Goal: Information Seeking & Learning: Learn about a topic

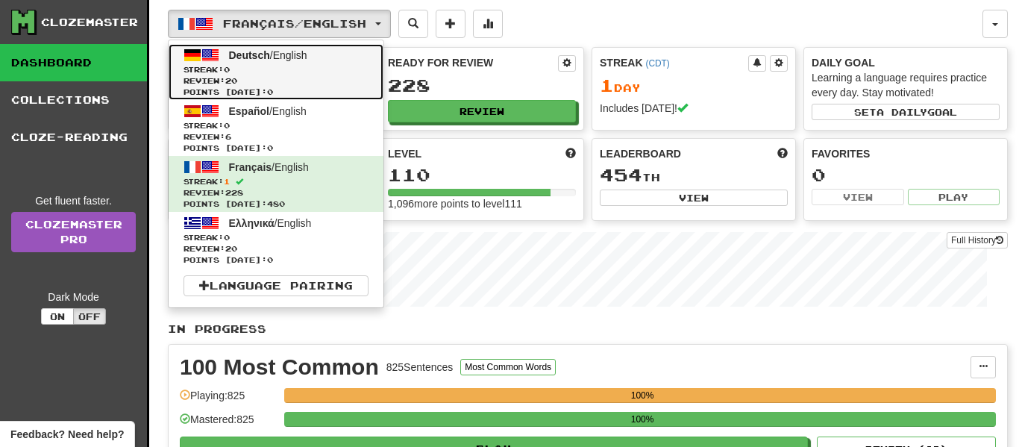
click at [331, 65] on span "Streak: 0" at bounding box center [275, 69] width 185 height 11
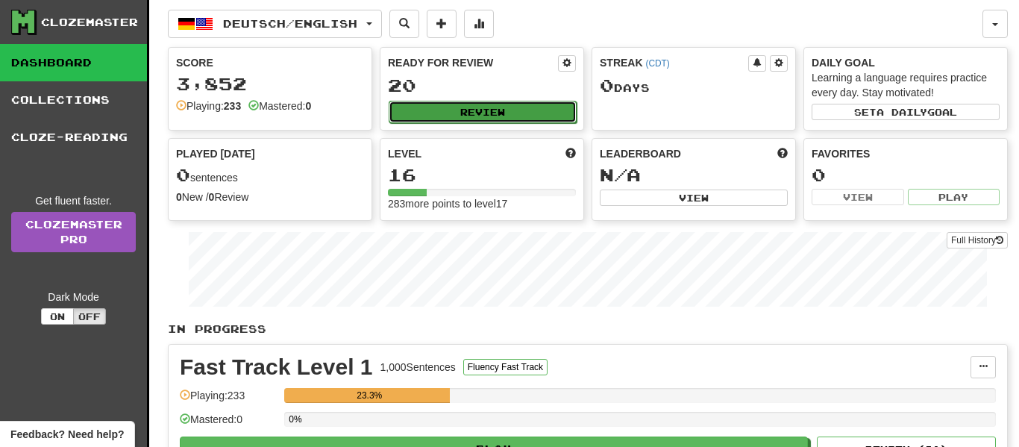
click at [493, 110] on button "Review" at bounding box center [483, 112] width 188 height 22
select select "**"
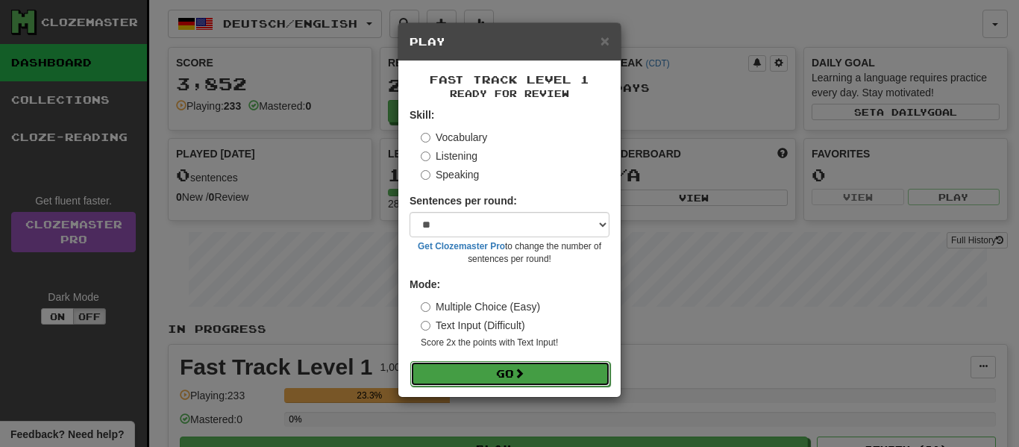
click at [491, 363] on button "Go" at bounding box center [510, 373] width 200 height 25
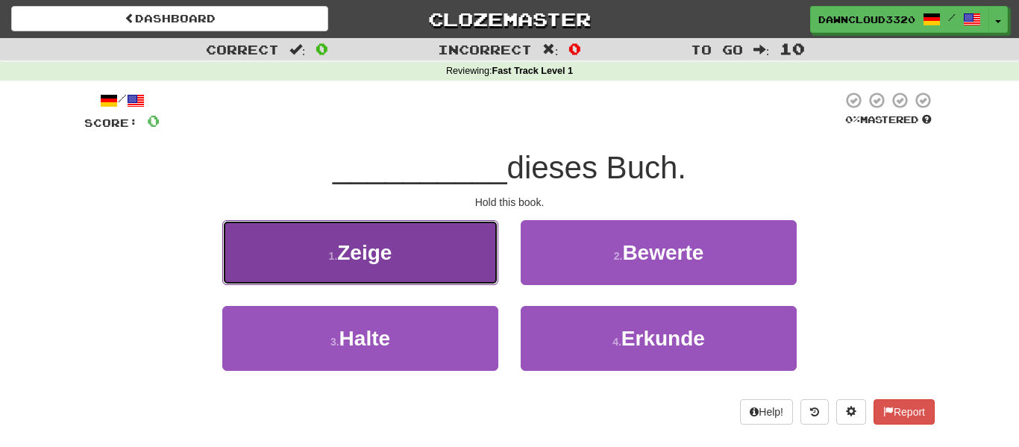
click at [436, 263] on button "1 . Zeige" at bounding box center [360, 252] width 276 height 65
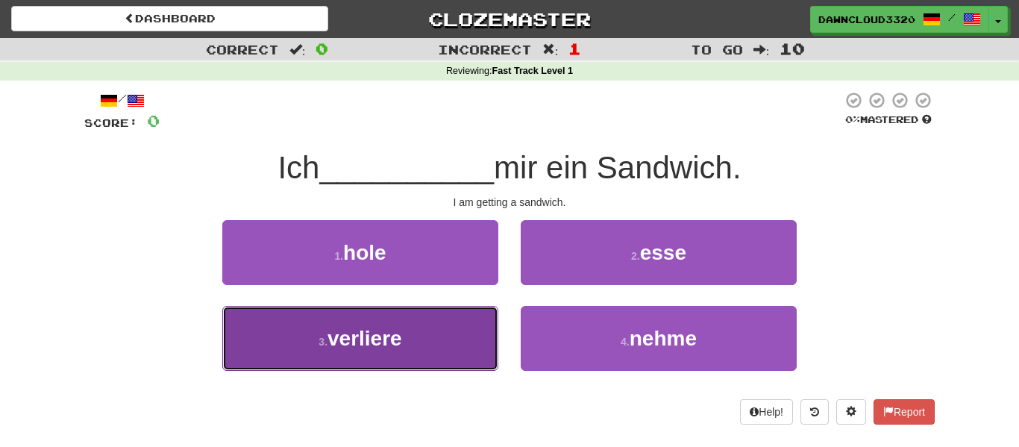
click at [427, 327] on button "3 . verliere" at bounding box center [360, 338] width 276 height 65
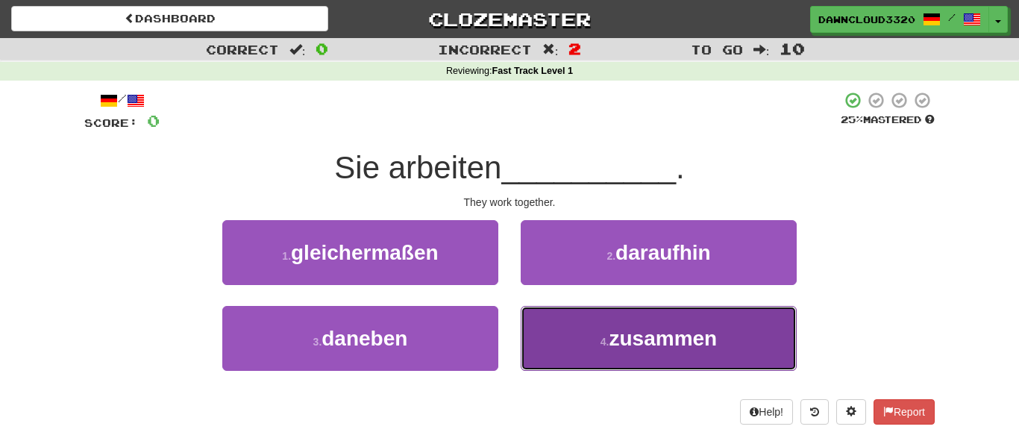
click at [667, 341] on span "zusammen" at bounding box center [663, 338] width 108 height 23
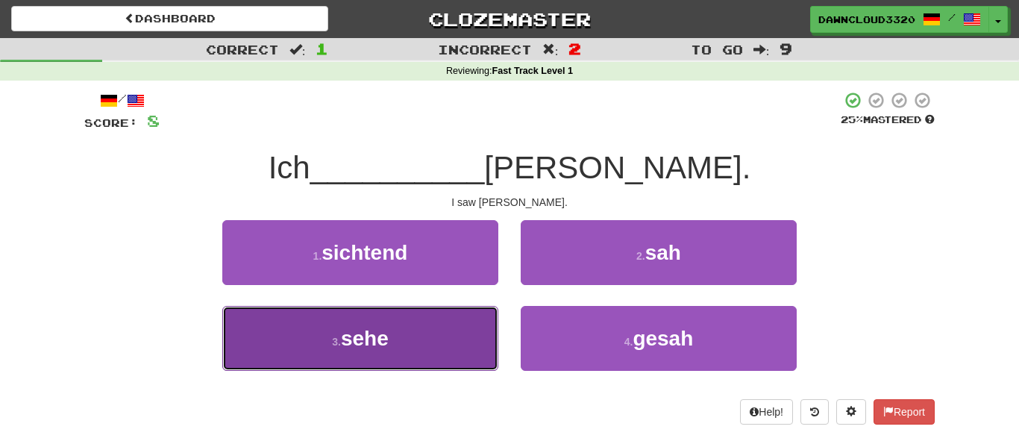
click at [400, 341] on button "3 . sehe" at bounding box center [360, 338] width 276 height 65
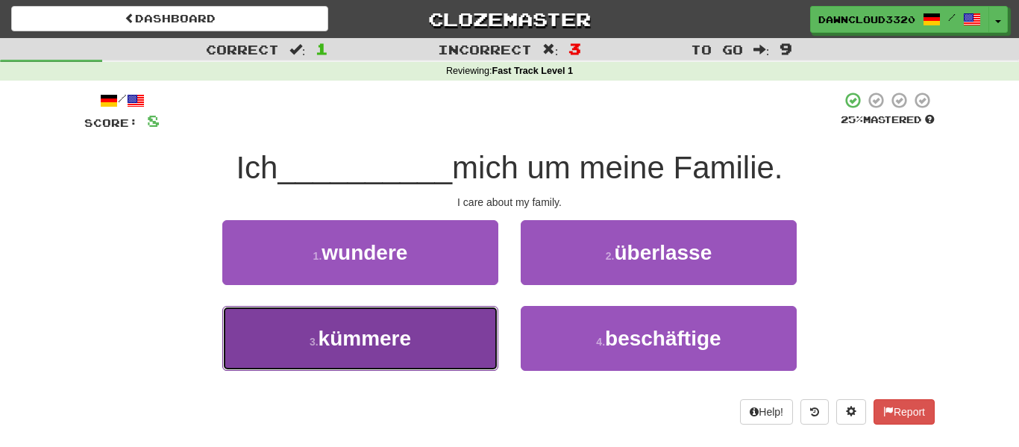
click at [368, 335] on span "kümmere" at bounding box center [364, 338] width 93 height 23
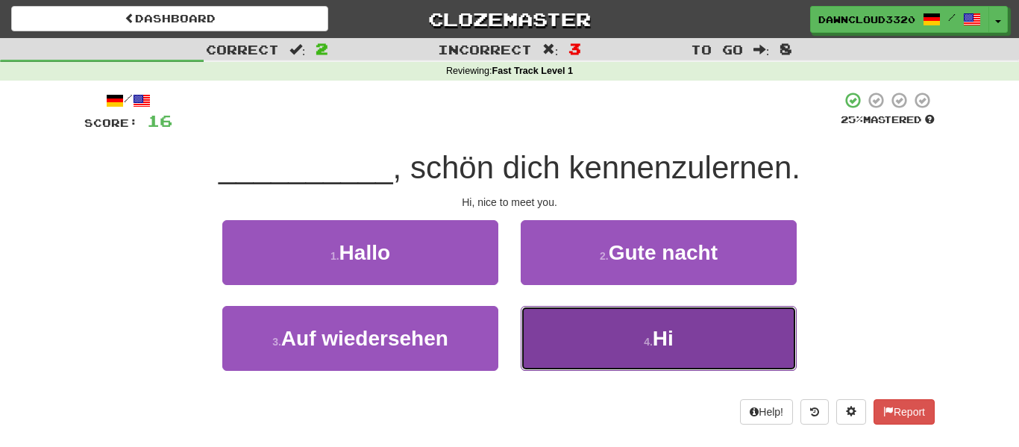
click at [693, 340] on button "4 . Hi" at bounding box center [659, 338] width 276 height 65
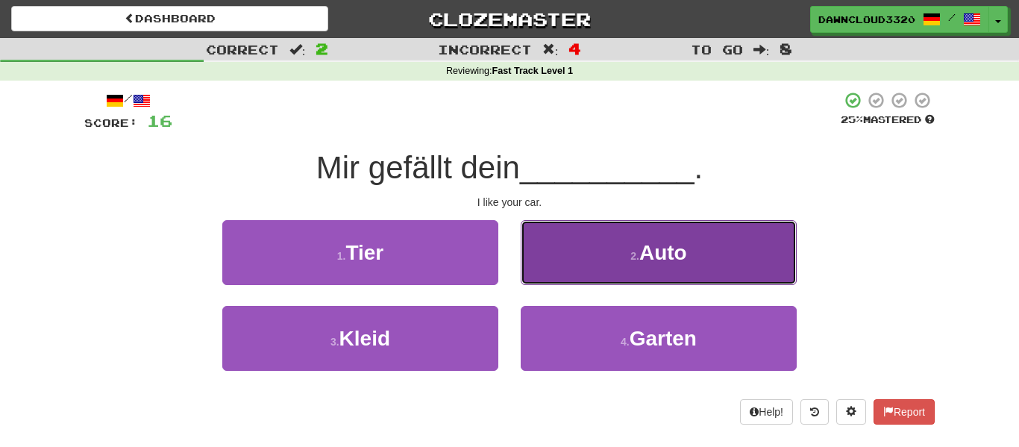
click at [599, 249] on button "2 . Auto" at bounding box center [659, 252] width 276 height 65
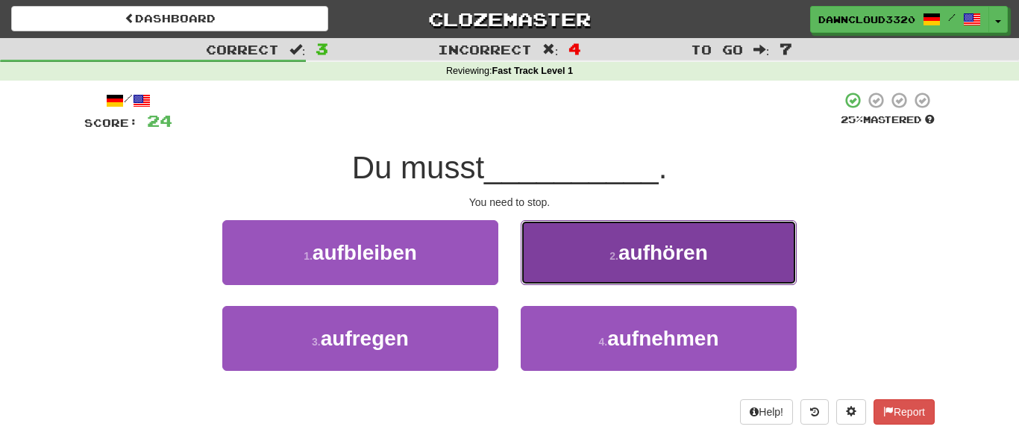
click at [617, 248] on button "2 . aufhören" at bounding box center [659, 252] width 276 height 65
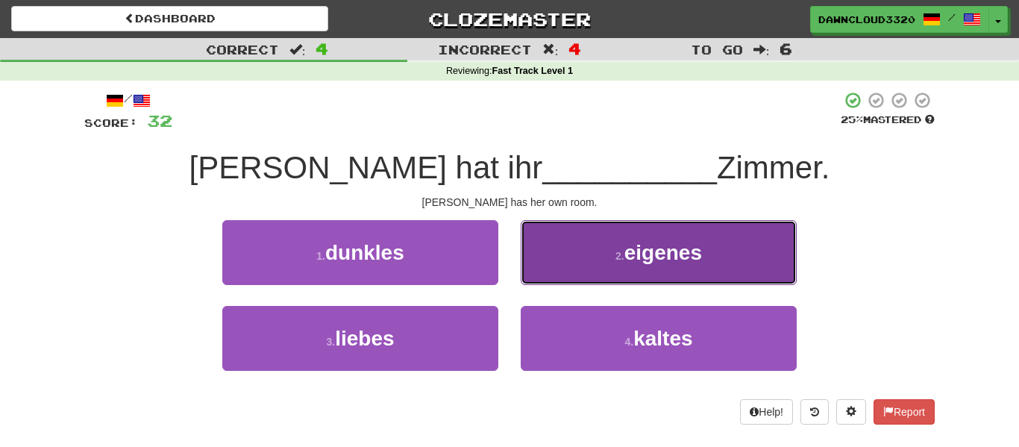
click at [667, 276] on button "2 . eigenes" at bounding box center [659, 252] width 276 height 65
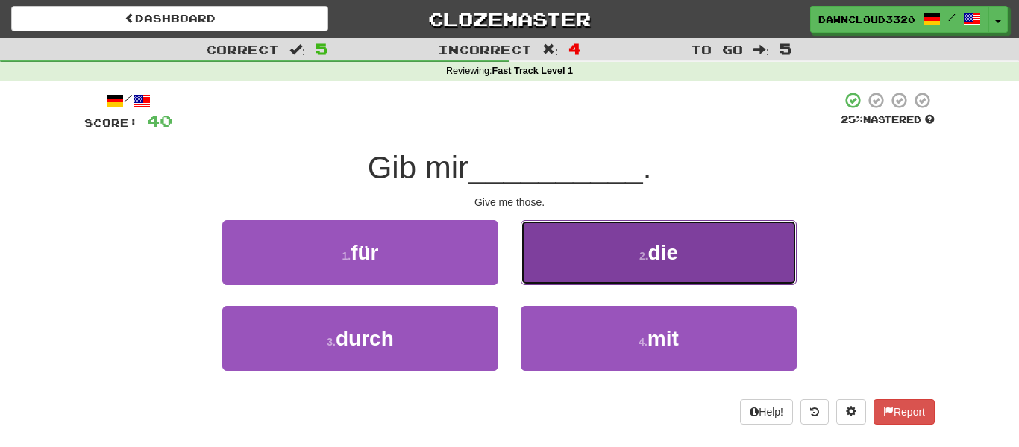
click at [664, 277] on button "2 . die" at bounding box center [659, 252] width 276 height 65
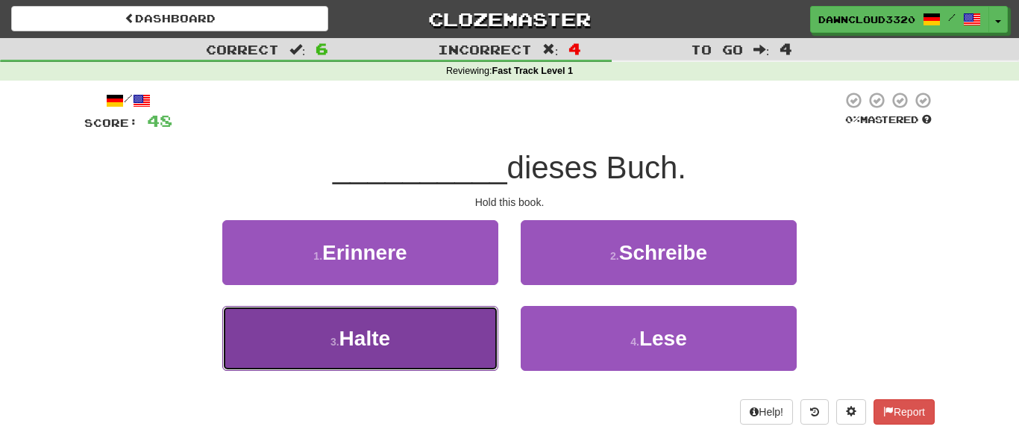
click at [343, 360] on button "3 . Halte" at bounding box center [360, 338] width 276 height 65
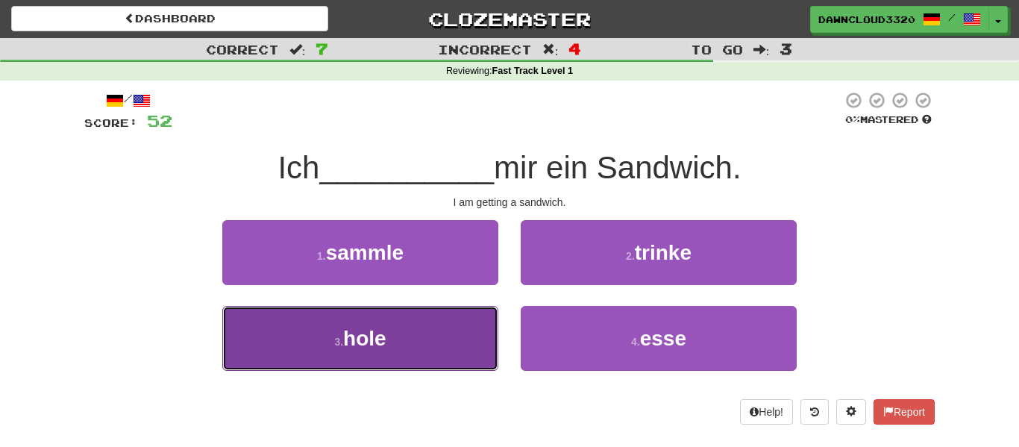
click at [371, 360] on button "3 . hole" at bounding box center [360, 338] width 276 height 65
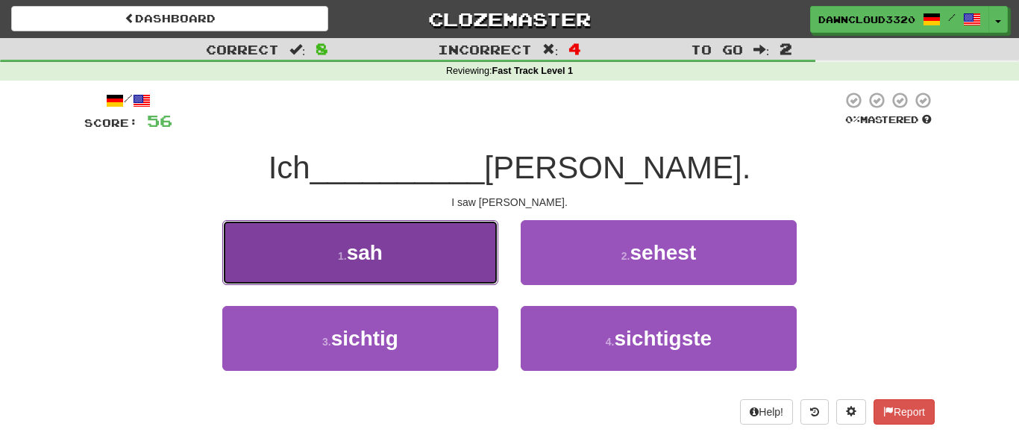
click at [409, 260] on button "1 . sah" at bounding box center [360, 252] width 276 height 65
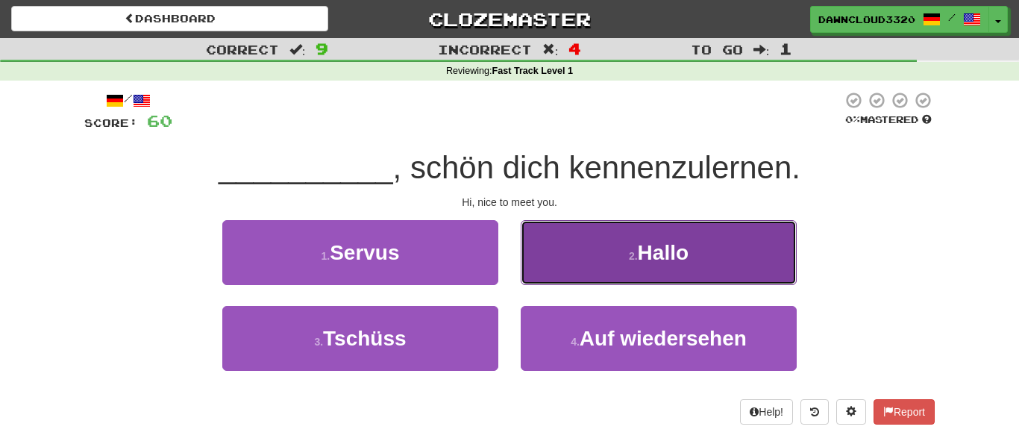
click at [601, 248] on button "2 . Hallo" at bounding box center [659, 252] width 276 height 65
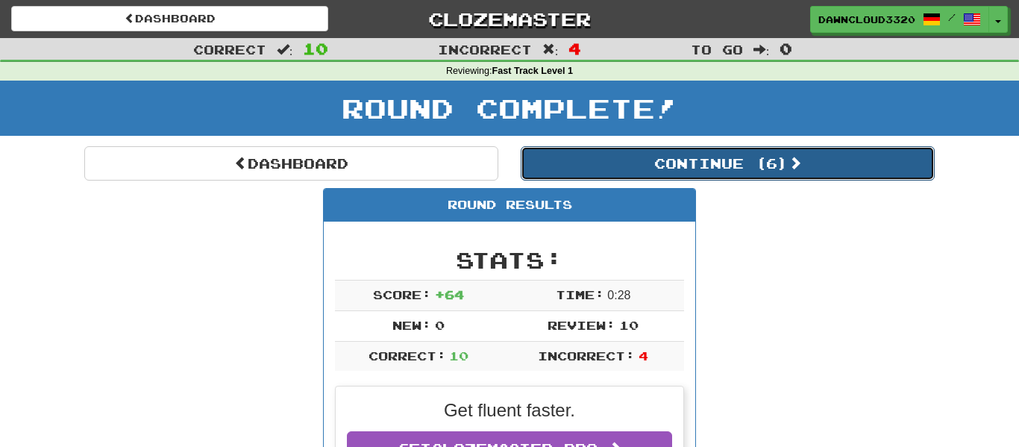
click at [779, 169] on button "Continue ( 6 )" at bounding box center [728, 163] width 414 height 34
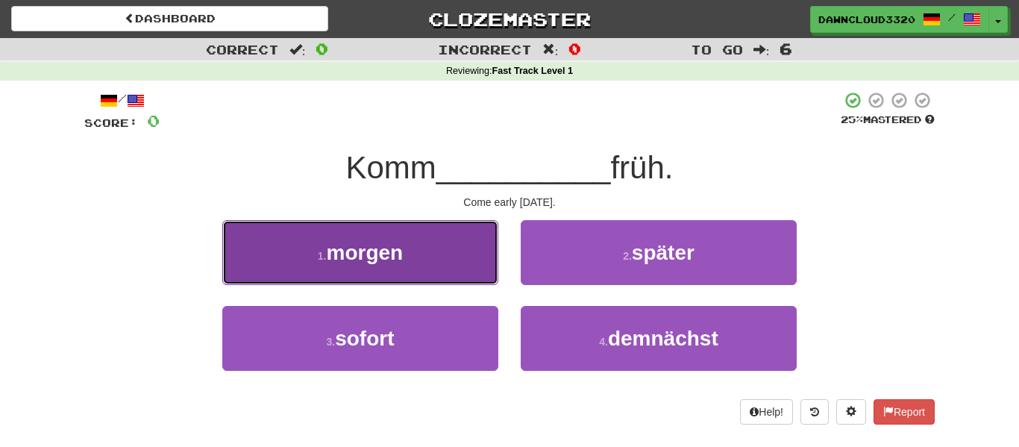
click at [375, 227] on button "1 . morgen" at bounding box center [360, 252] width 276 height 65
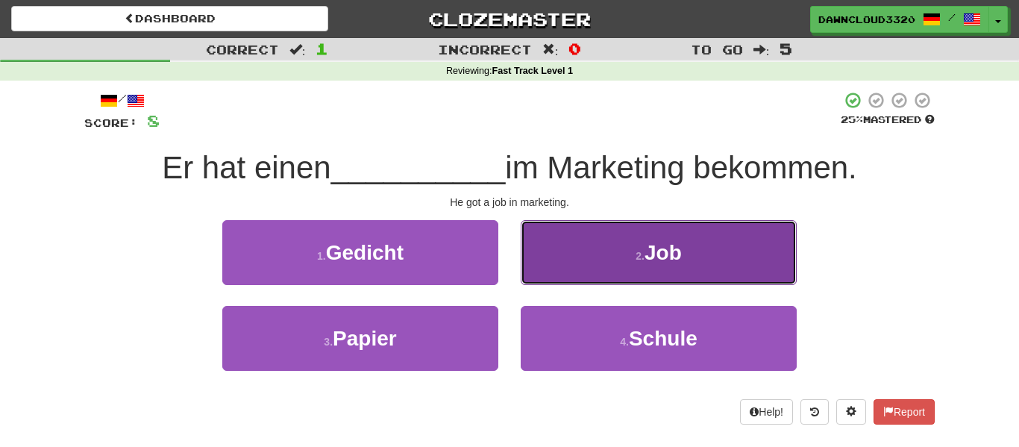
click at [634, 264] on button "2 . Job" at bounding box center [659, 252] width 276 height 65
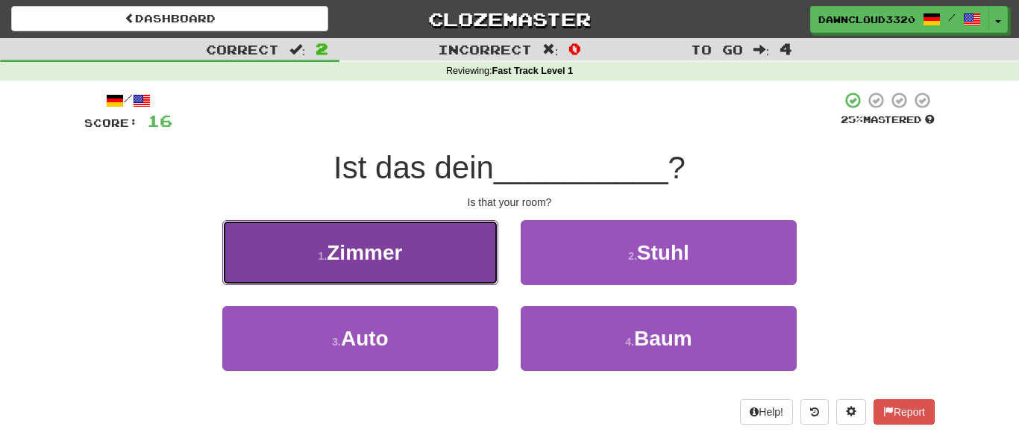
click at [418, 272] on button "1 . Zimmer" at bounding box center [360, 252] width 276 height 65
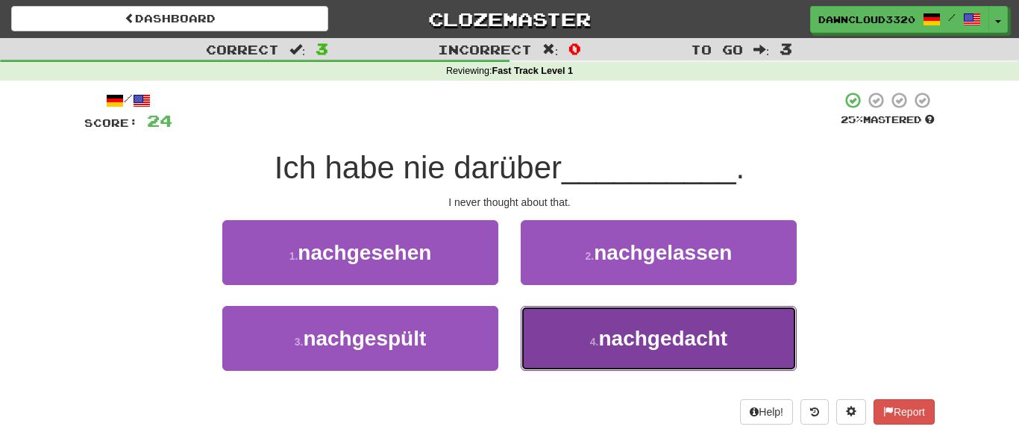
click at [610, 339] on span "nachgedacht" at bounding box center [662, 338] width 129 height 23
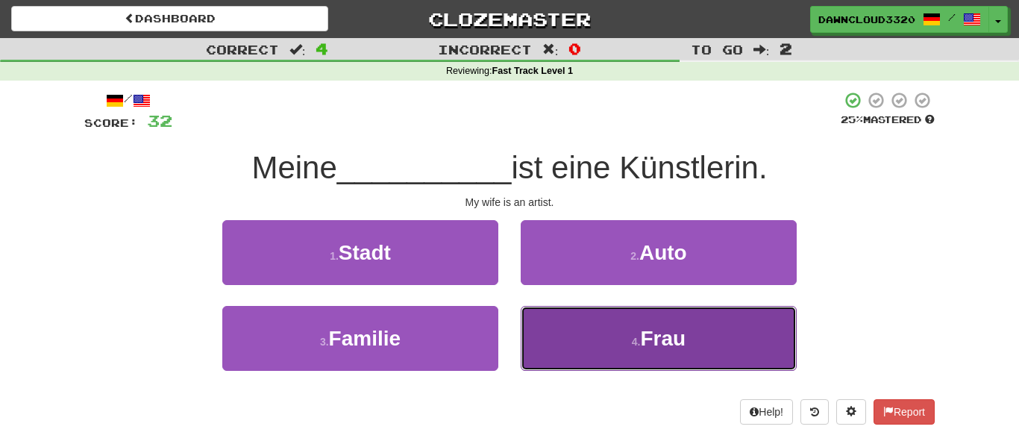
click at [619, 330] on button "4 . Frau" at bounding box center [659, 338] width 276 height 65
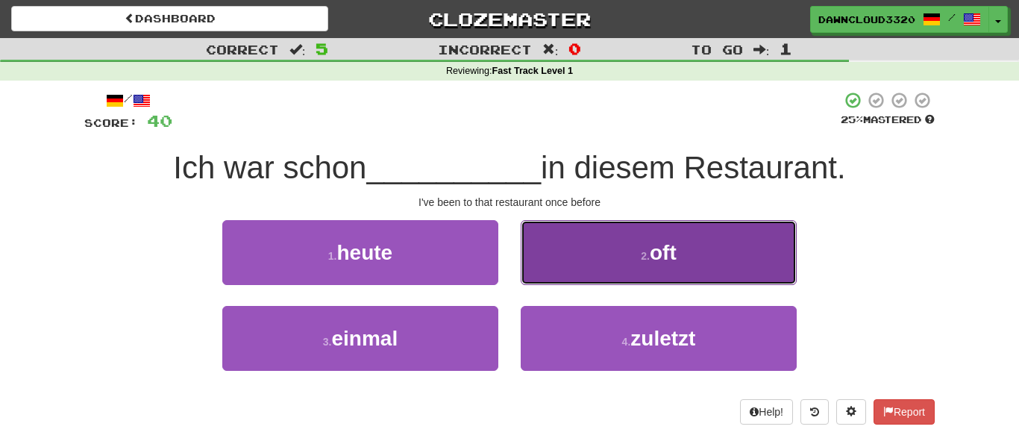
click at [689, 233] on button "2 . oft" at bounding box center [659, 252] width 276 height 65
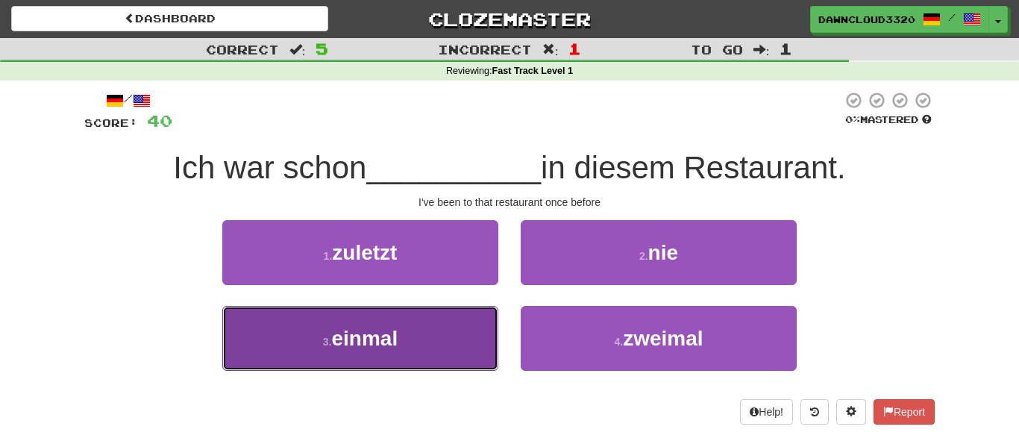
click at [386, 329] on span "einmal" at bounding box center [364, 338] width 66 height 23
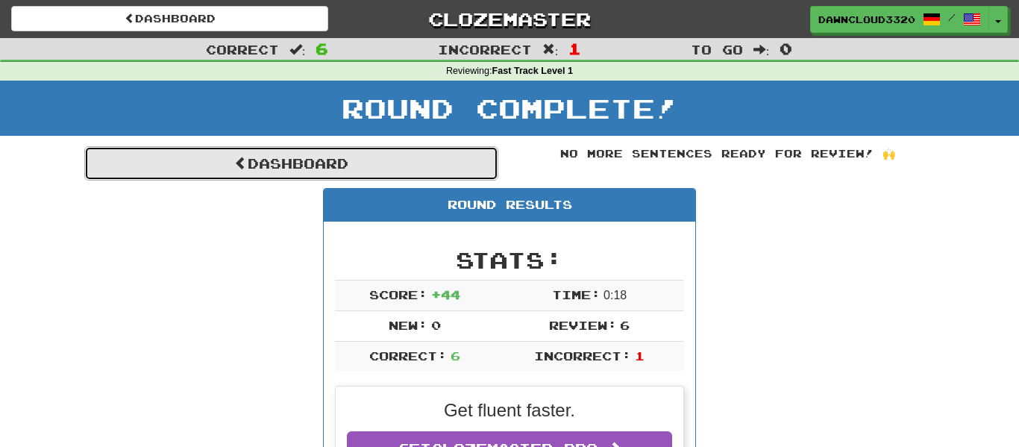
click at [299, 161] on link "Dashboard" at bounding box center [291, 163] width 414 height 34
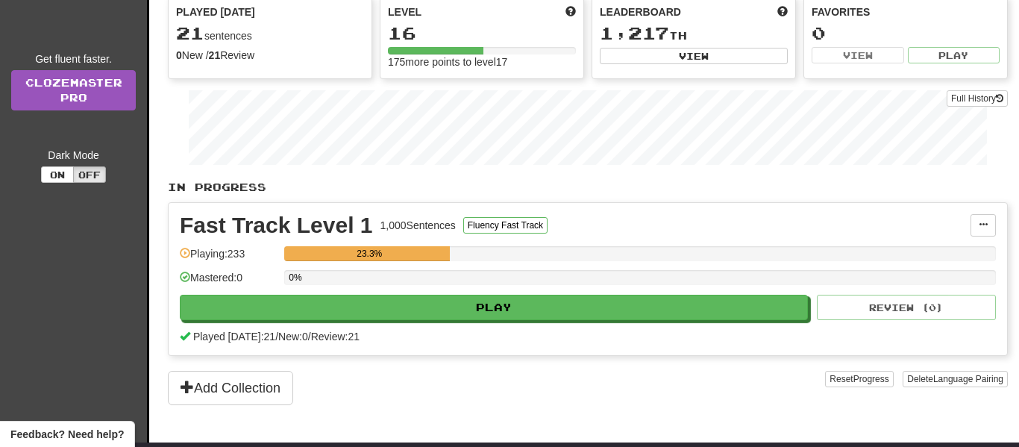
scroll to position [237, 0]
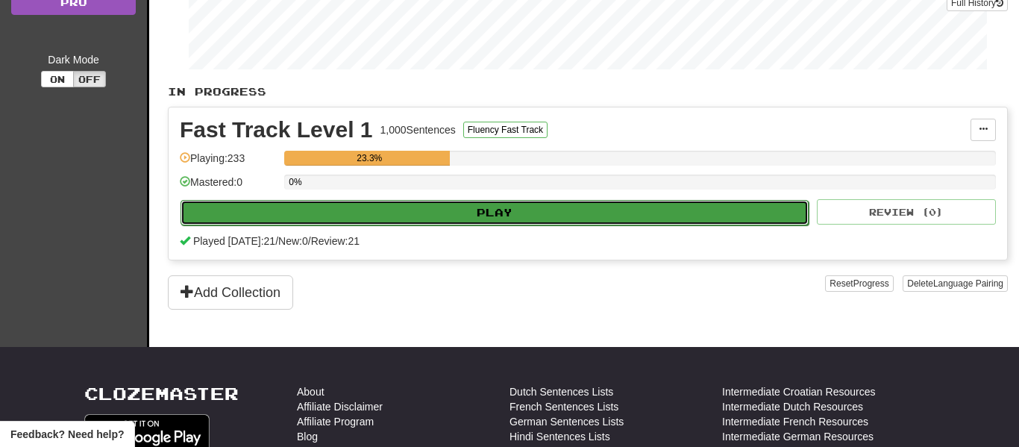
click at [573, 206] on button "Play" at bounding box center [494, 212] width 628 height 25
select select "**"
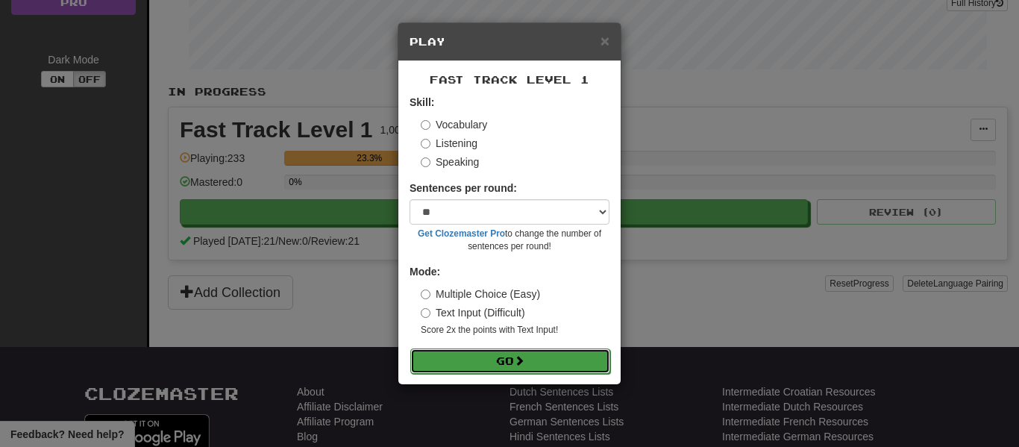
click at [493, 365] on button "Go" at bounding box center [510, 360] width 200 height 25
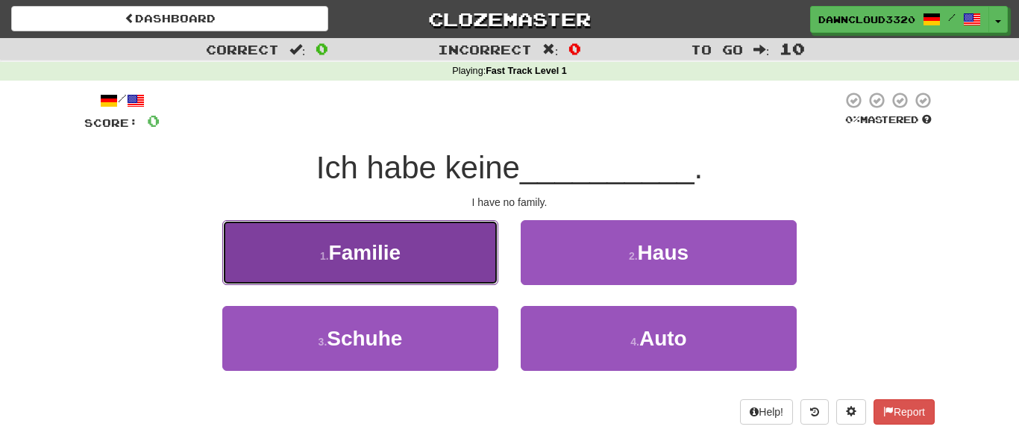
click at [400, 265] on button "1 . Familie" at bounding box center [360, 252] width 276 height 65
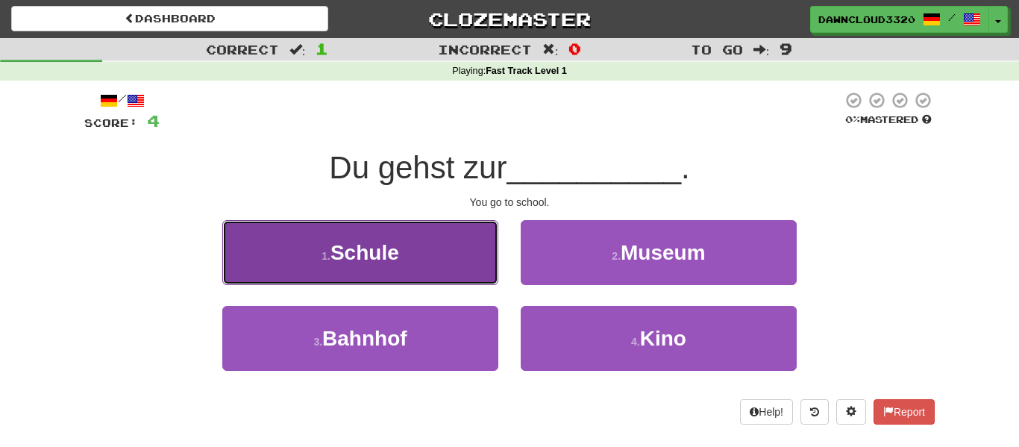
click at [444, 268] on button "1 . Schule" at bounding box center [360, 252] width 276 height 65
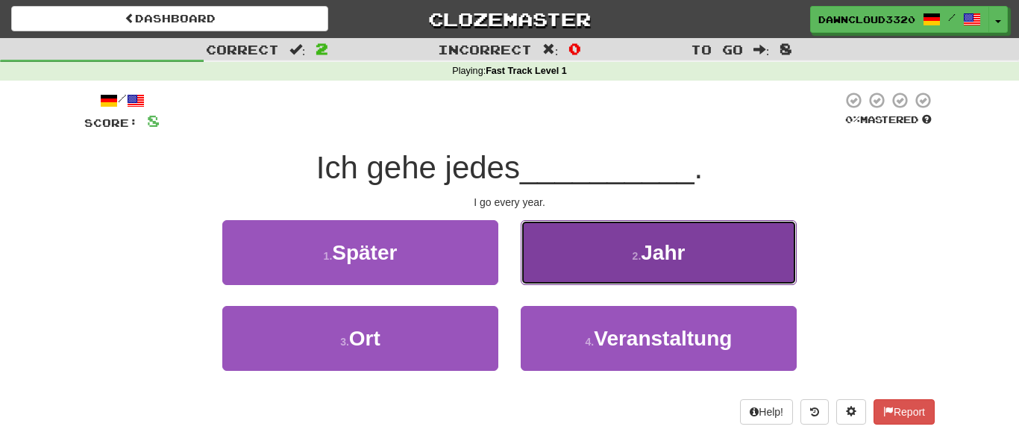
click at [544, 265] on button "2 . Jahr" at bounding box center [659, 252] width 276 height 65
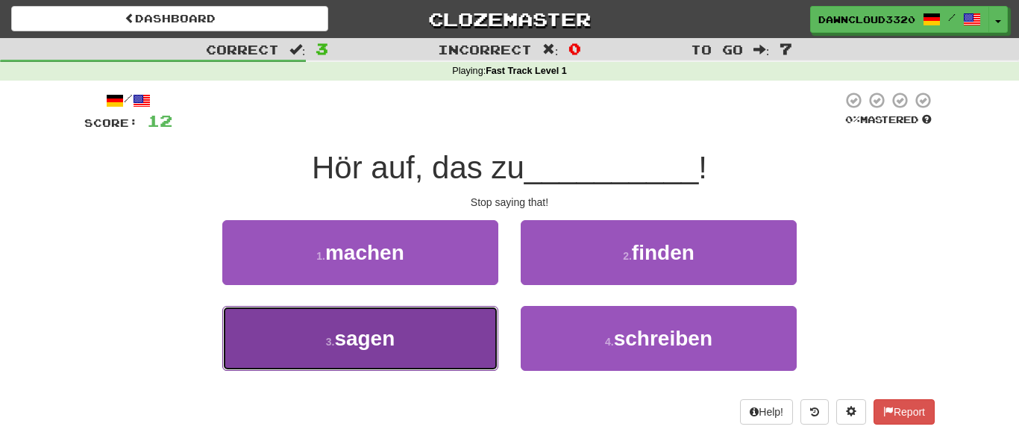
click at [348, 336] on span "sagen" at bounding box center [364, 338] width 60 height 23
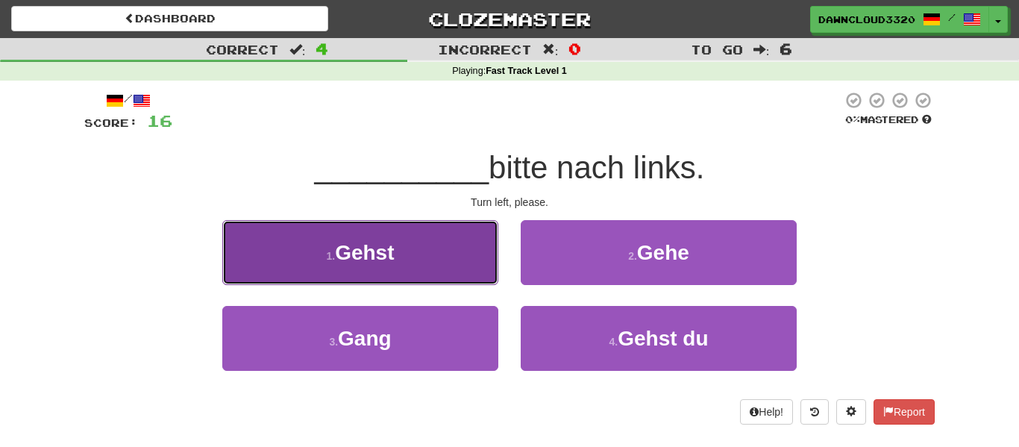
click at [397, 265] on button "1 . Gehst" at bounding box center [360, 252] width 276 height 65
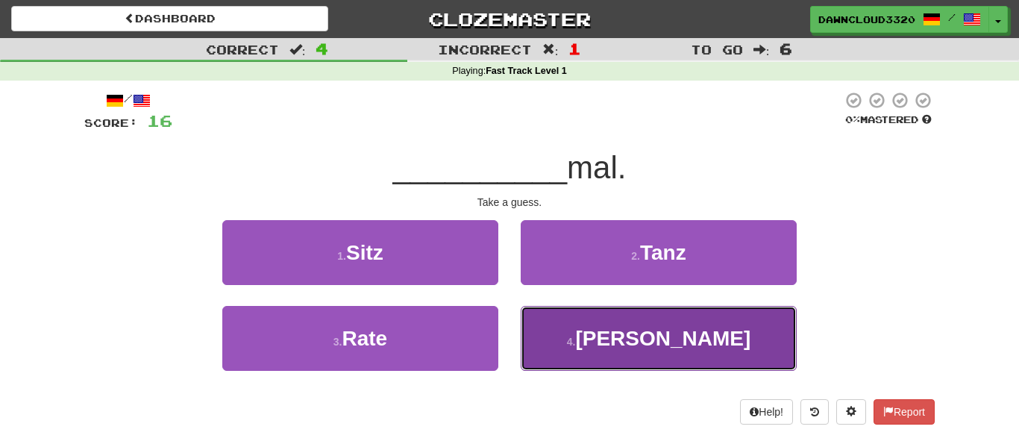
click at [606, 329] on button "4 . Lach" at bounding box center [659, 338] width 276 height 65
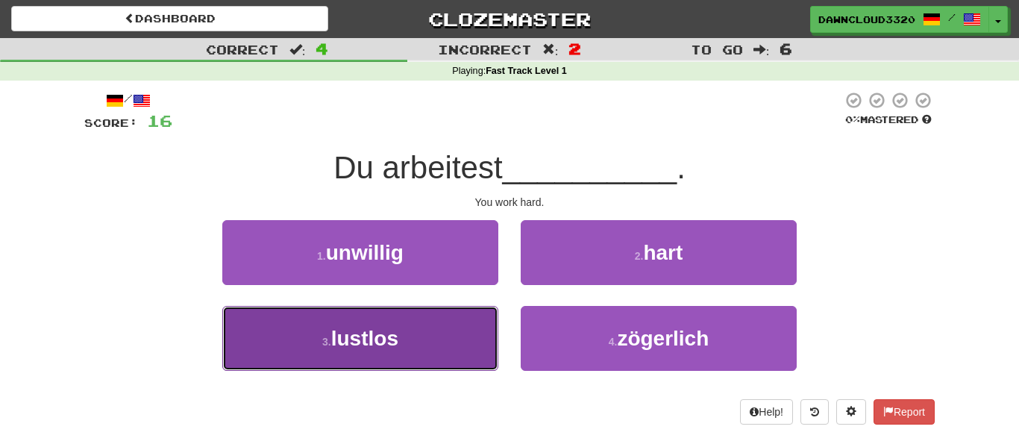
click at [435, 336] on button "3 . lustlos" at bounding box center [360, 338] width 276 height 65
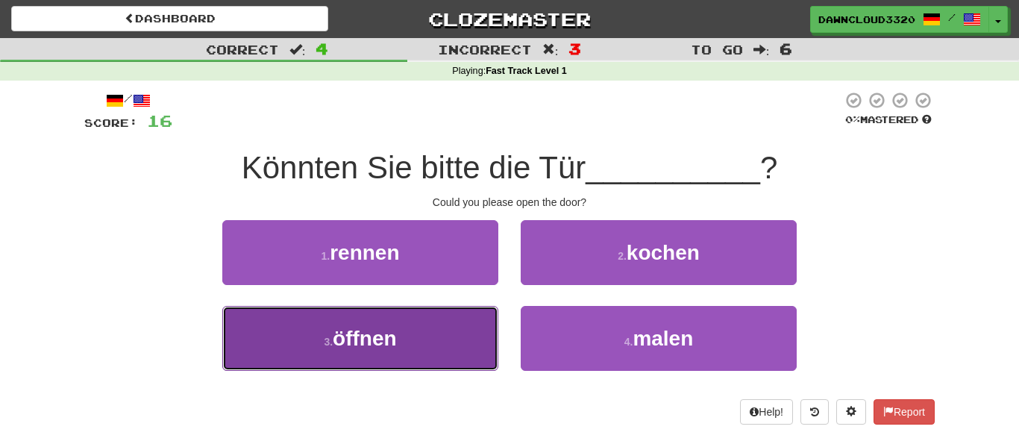
click at [441, 321] on button "3 . öffnen" at bounding box center [360, 338] width 276 height 65
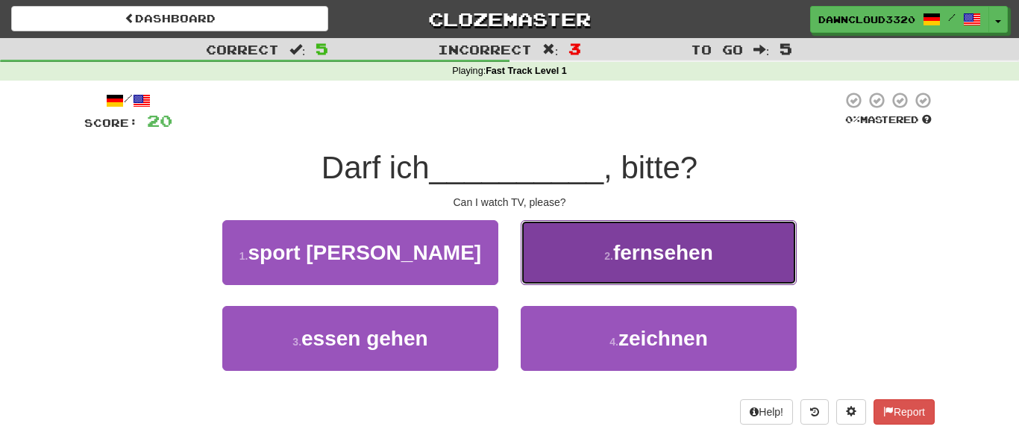
click at [677, 259] on span "fernsehen" at bounding box center [663, 252] width 100 height 23
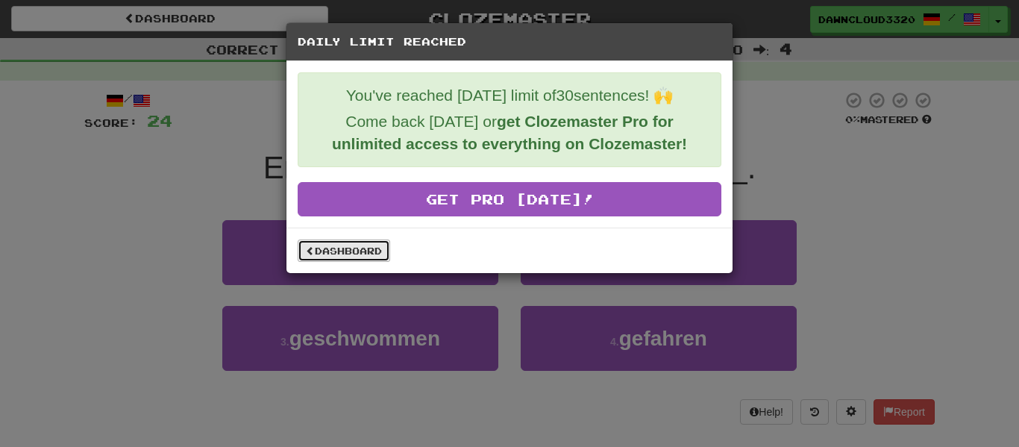
click at [378, 242] on link "Dashboard" at bounding box center [344, 250] width 92 height 22
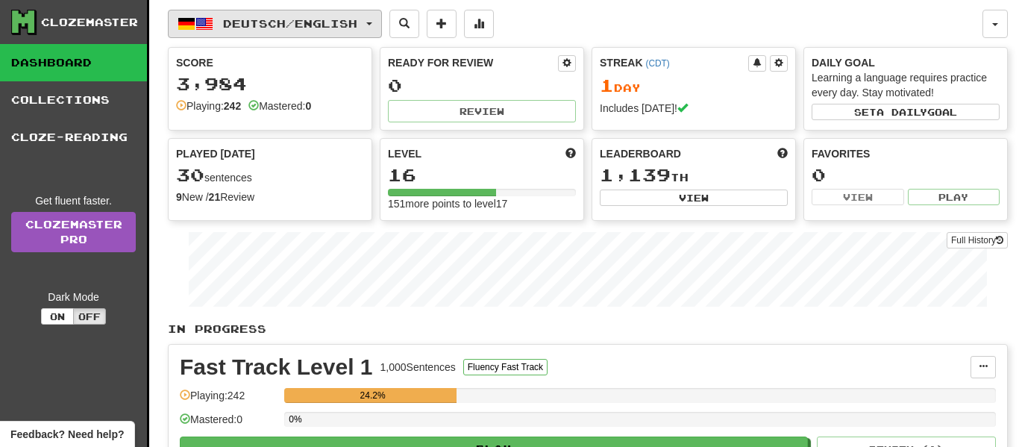
click at [378, 28] on button "Deutsch / English" at bounding box center [275, 24] width 214 height 28
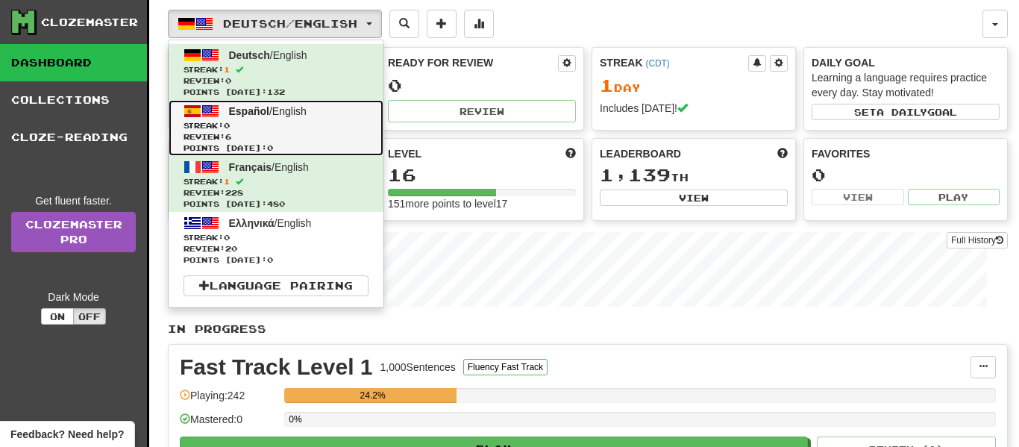
click at [301, 139] on span "Review: 6" at bounding box center [275, 136] width 185 height 11
